Goal: Find specific page/section: Find specific page/section

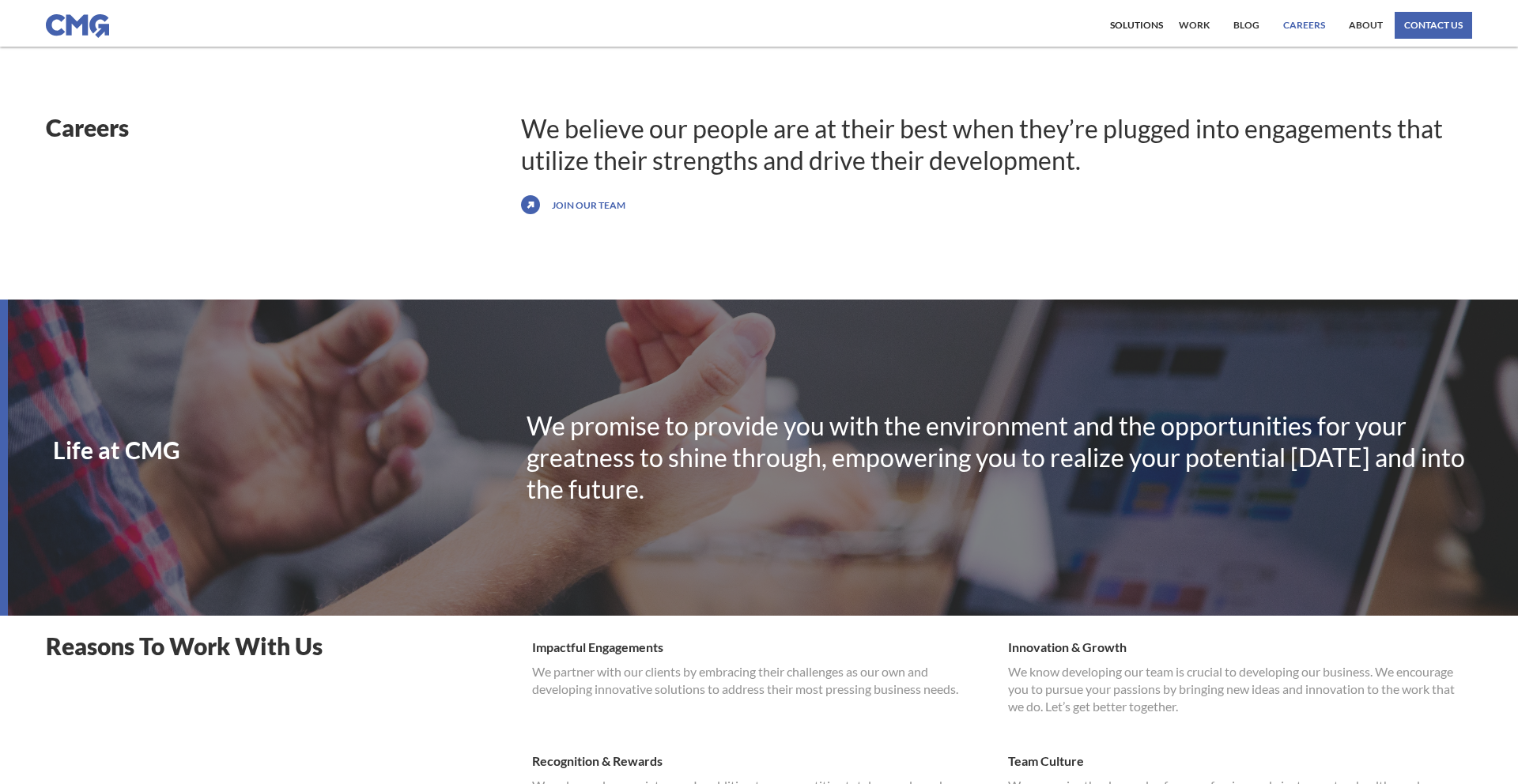
click at [1310, 25] on link "Careers" at bounding box center [1304, 25] width 49 height 27
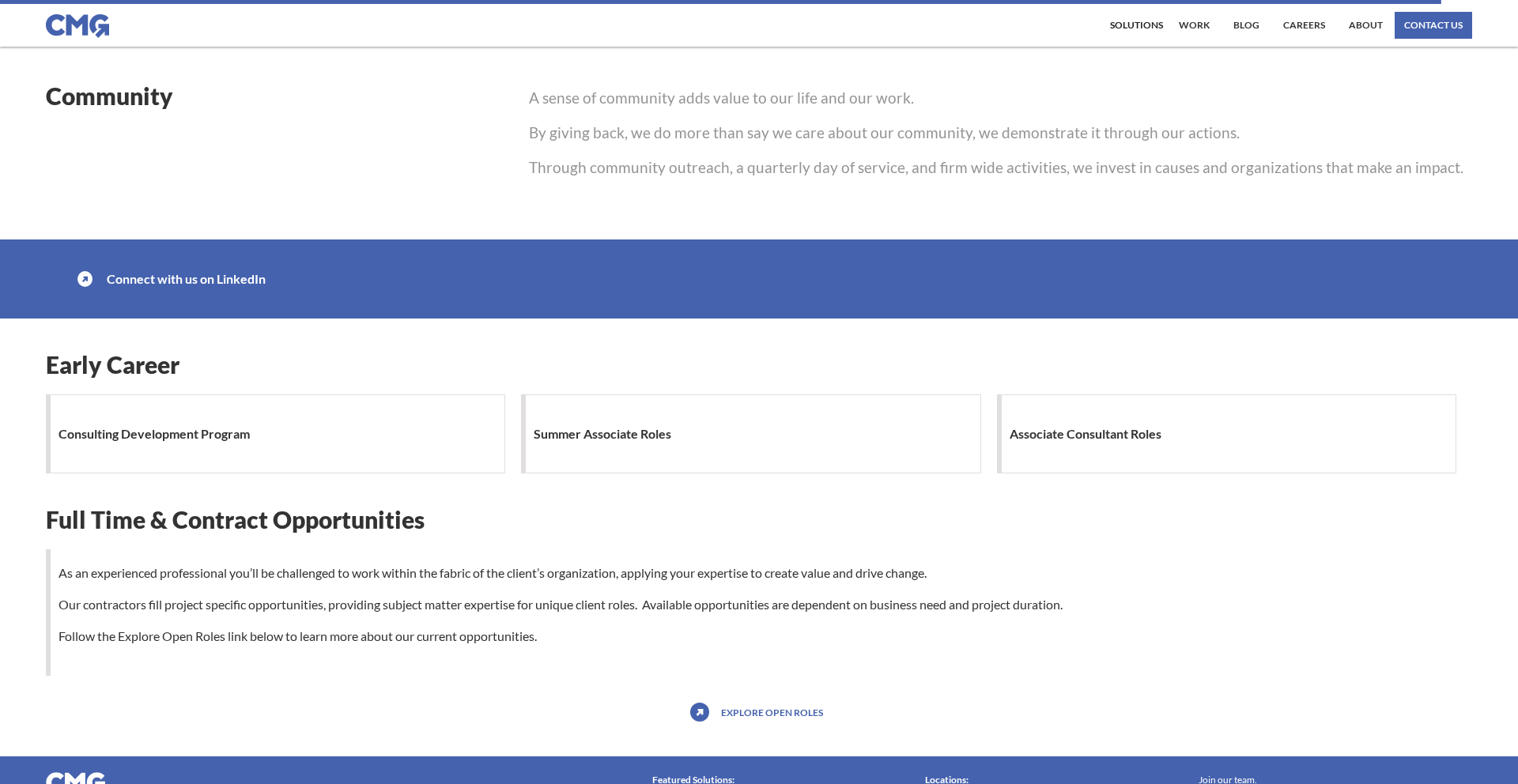
scroll to position [1272, 0]
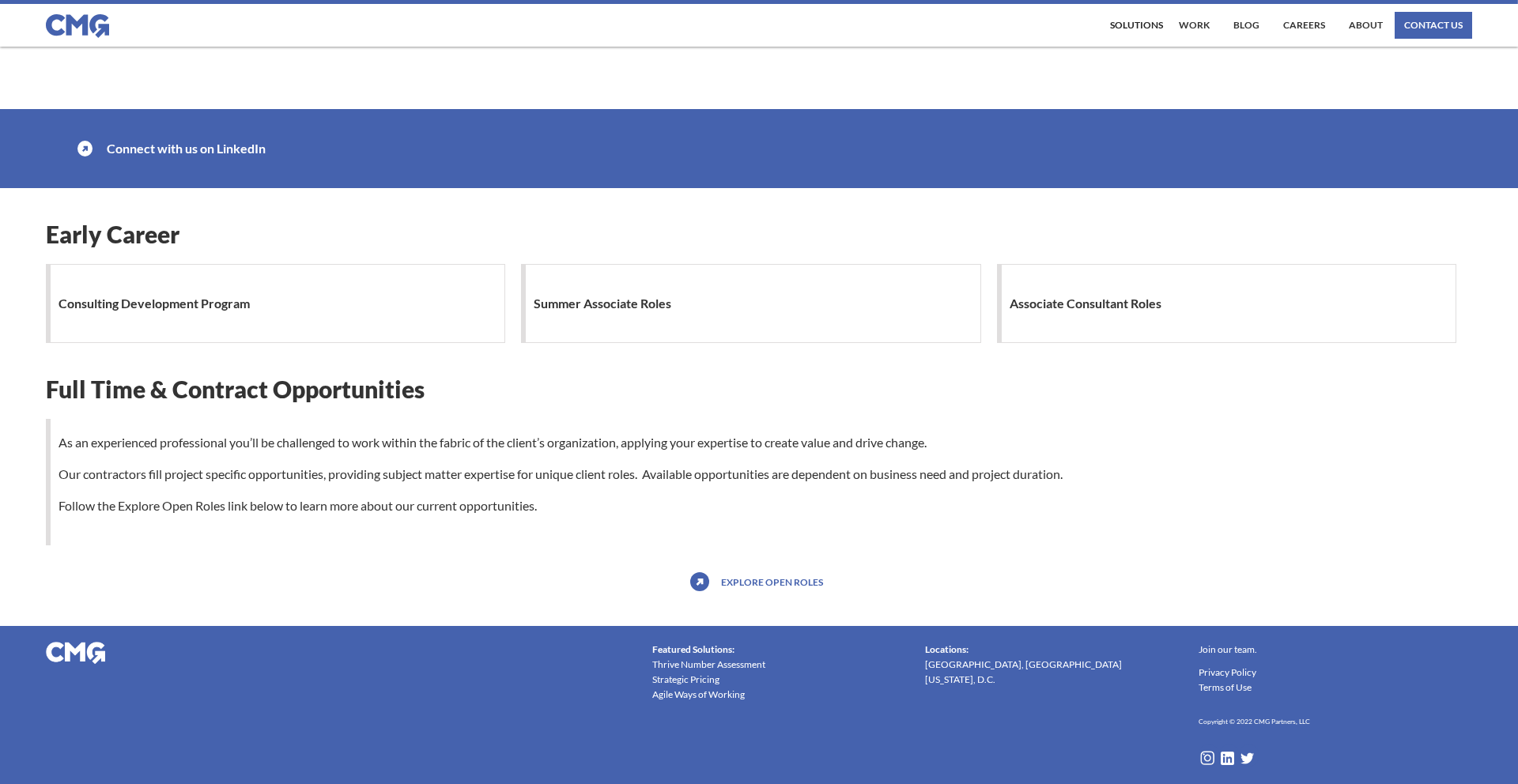
click at [523, 305] on div "Summer Associate Roles" at bounding box center [750, 304] width 460 height 79
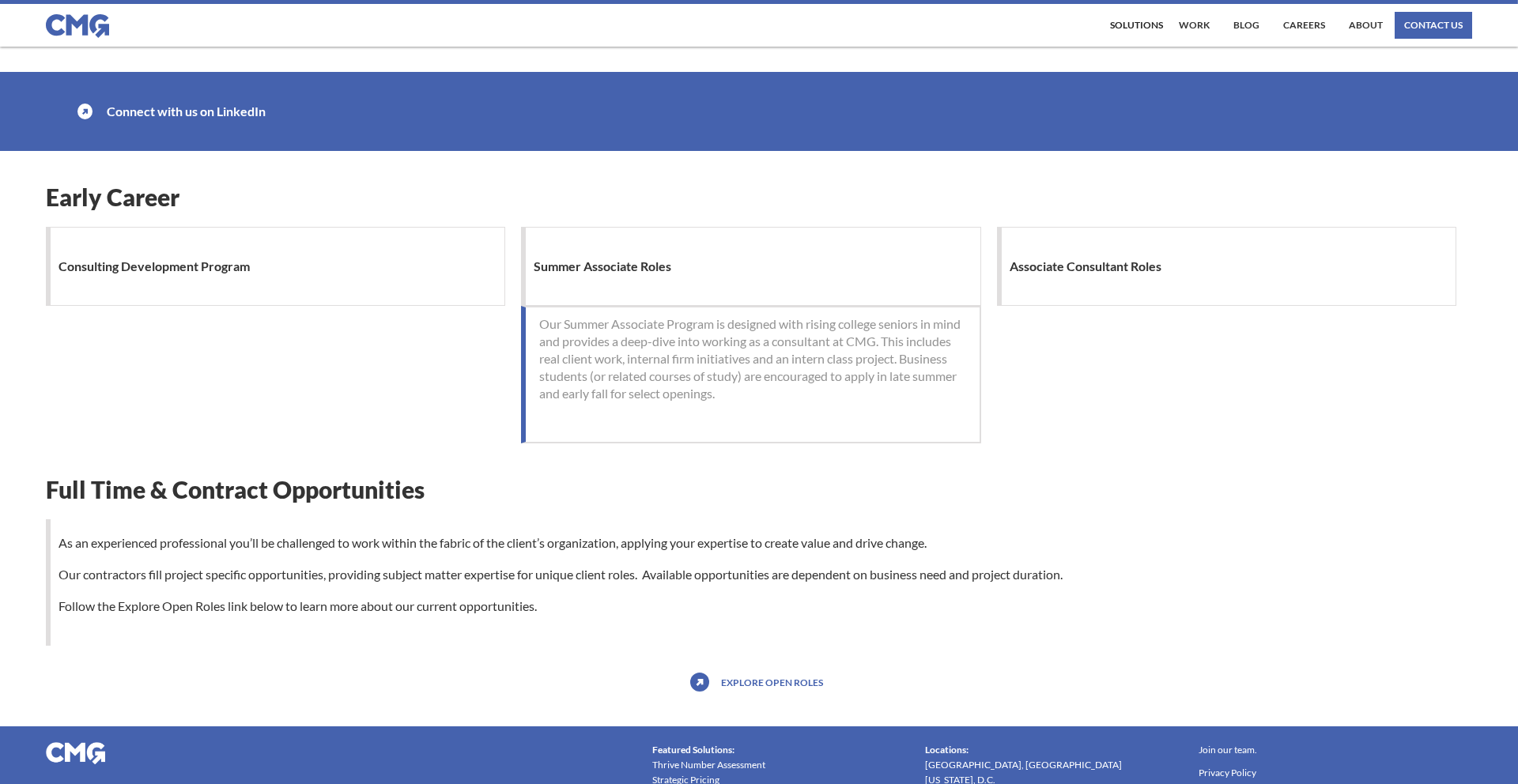
scroll to position [1329, 0]
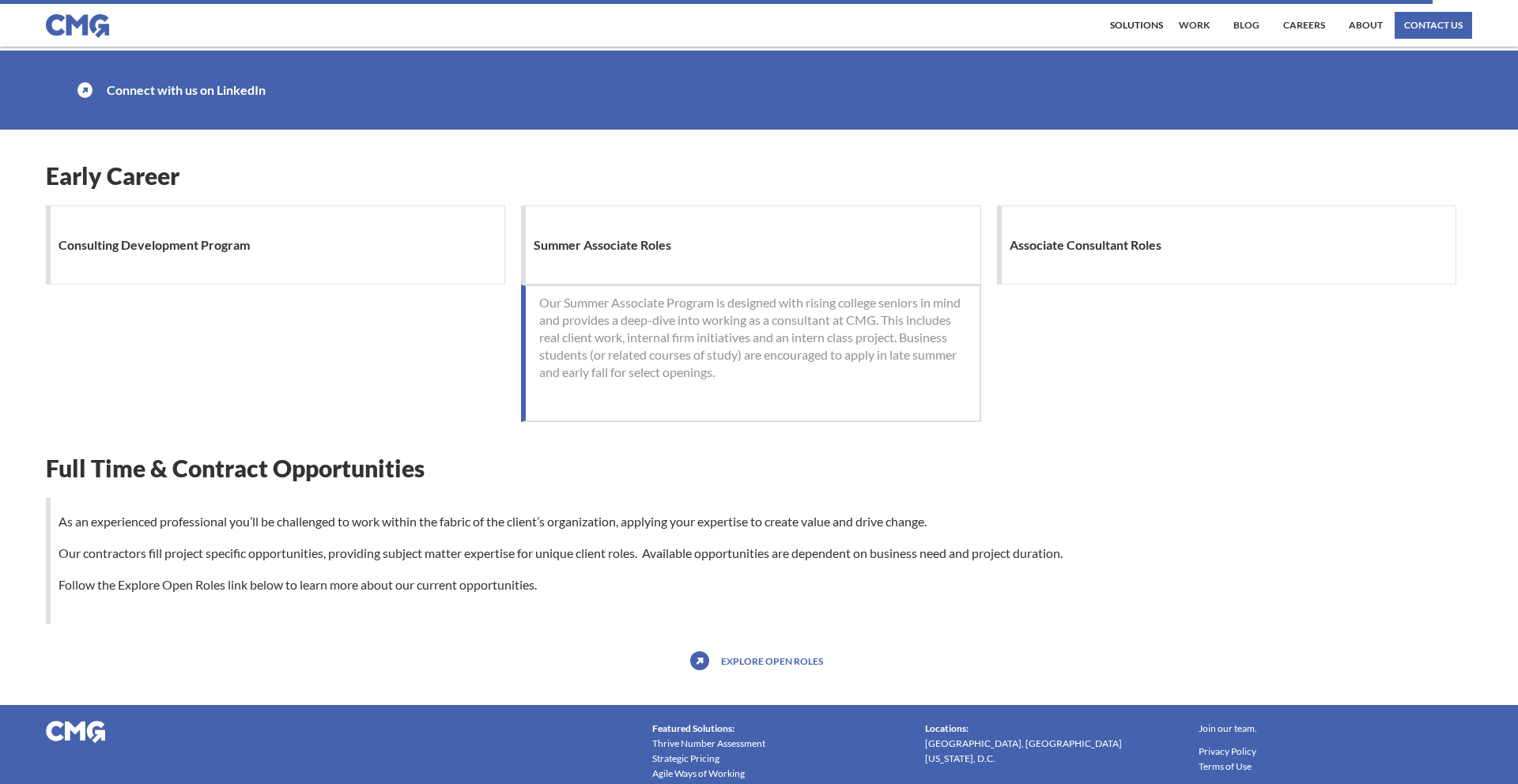
click at [575, 238] on h1 "Summer Associate Roles" at bounding box center [606, 245] width 145 height 32
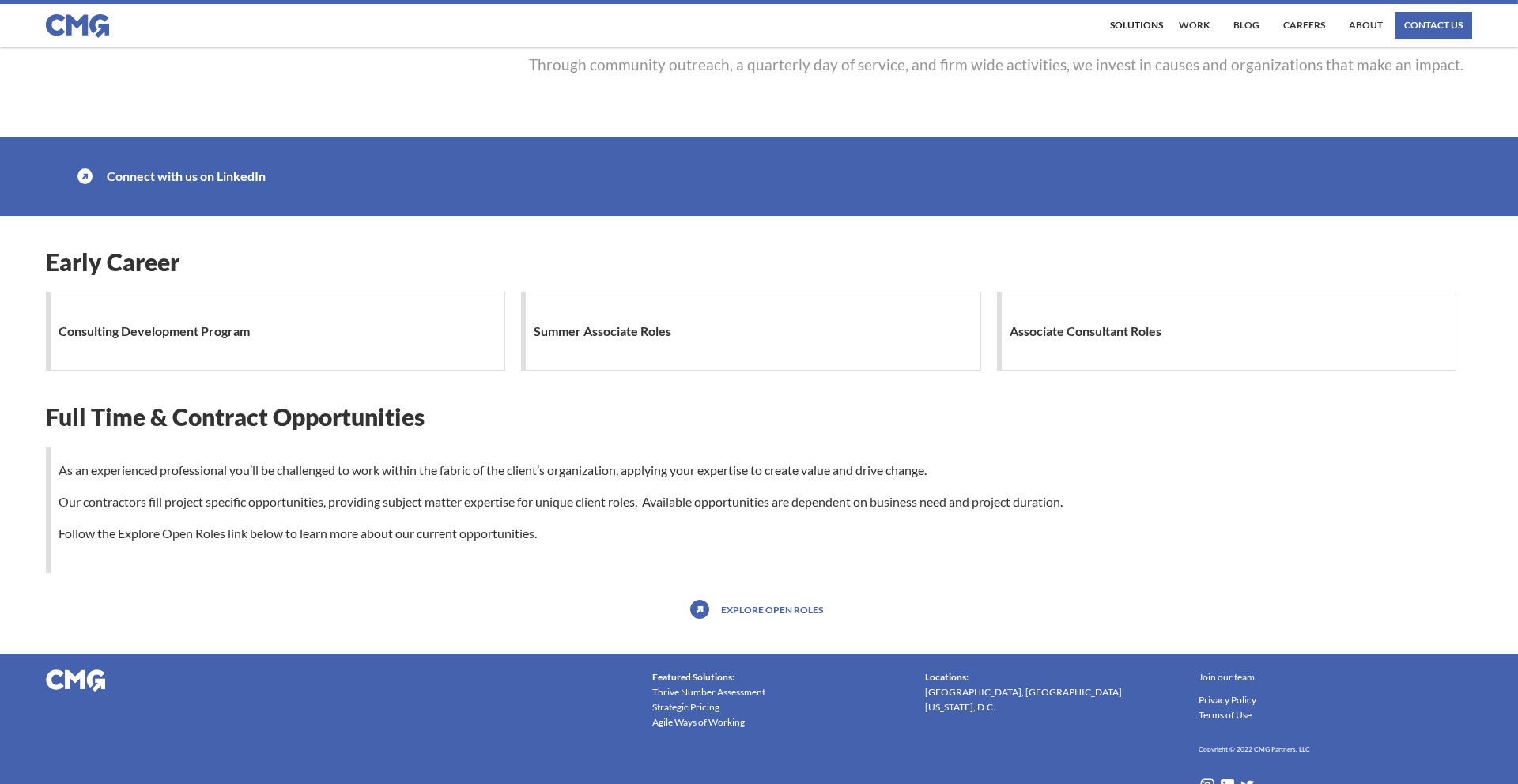
scroll to position [1228, 0]
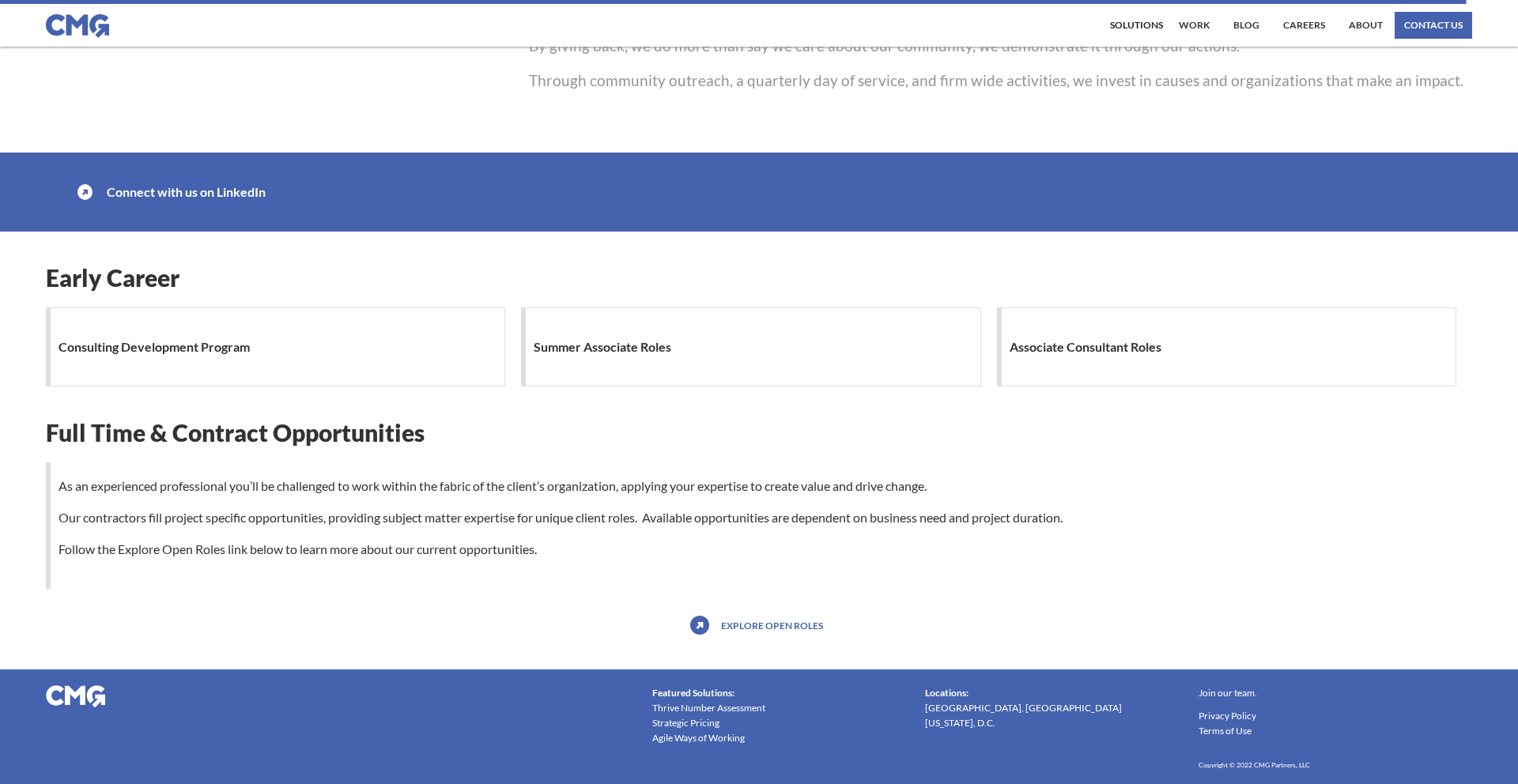
click at [136, 265] on h1 "Early Career" at bounding box center [759, 277] width 1427 height 28
click at [704, 622] on img at bounding box center [699, 625] width 19 height 19
click at [757, 619] on link "Explore open roles" at bounding box center [772, 626] width 110 height 26
